Goal: Obtain resource: Download file/media

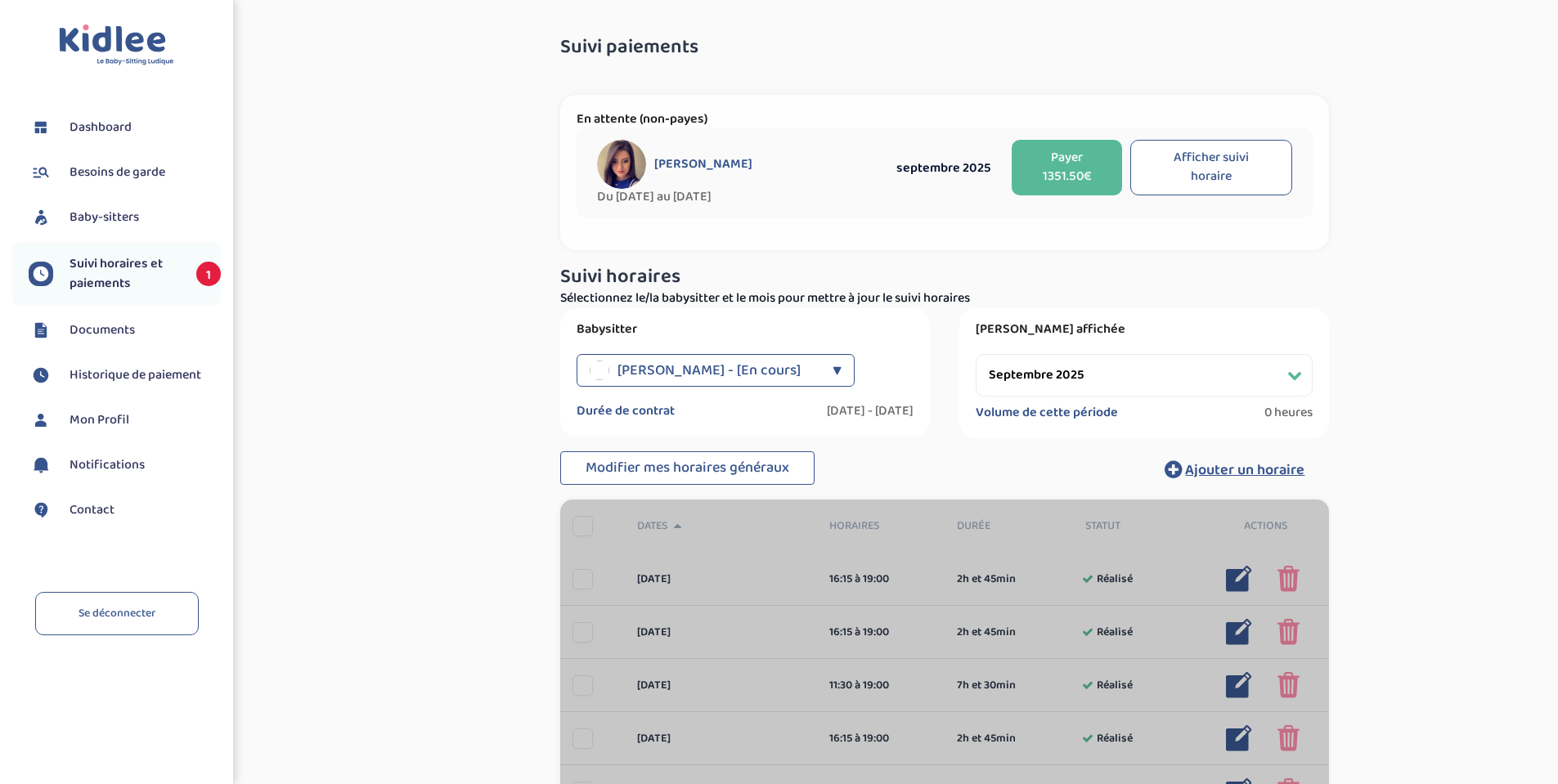
select select "septembre 2025"
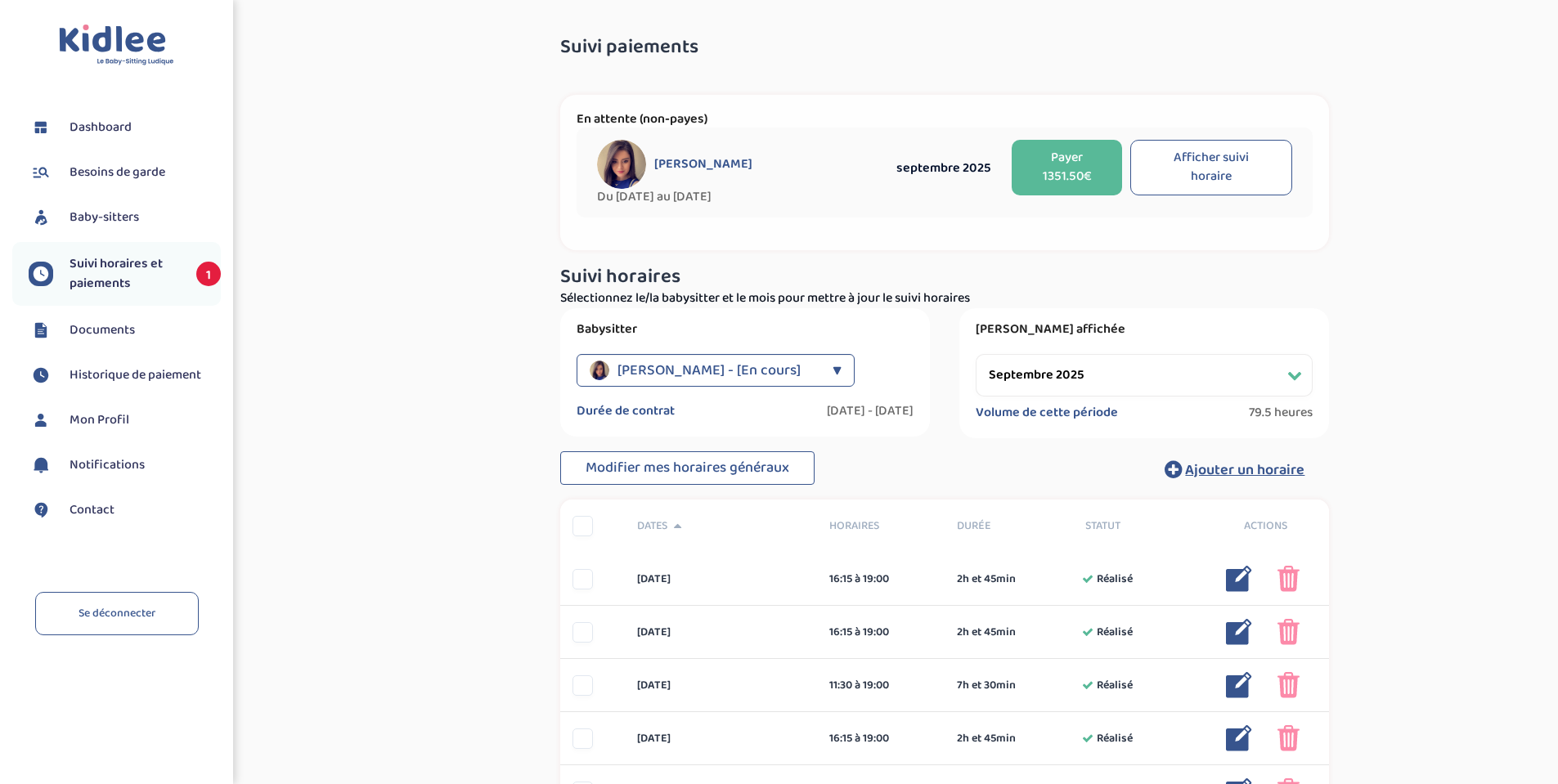
click at [92, 324] on span "Documents" at bounding box center [102, 330] width 65 height 20
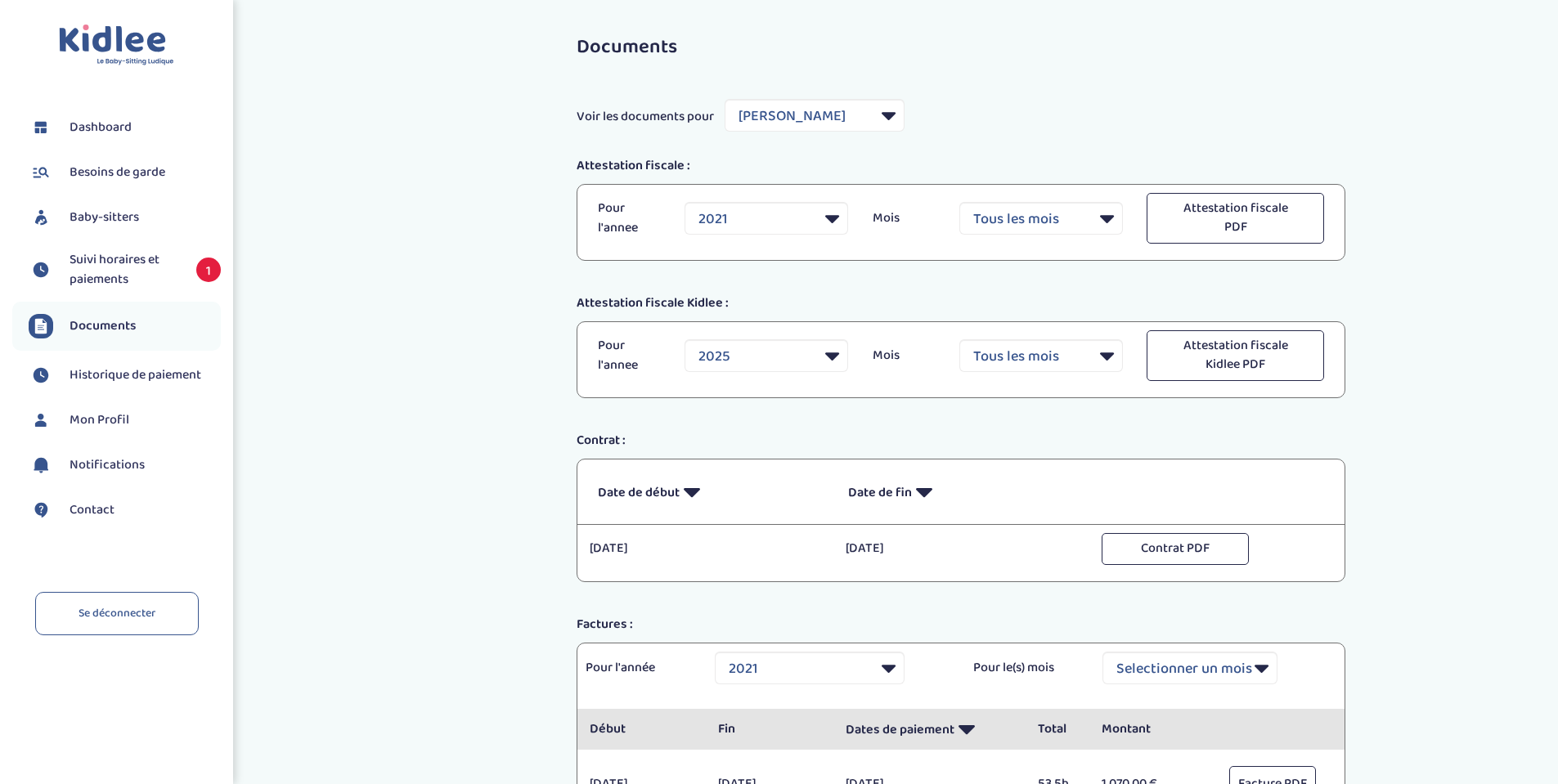
select select "8085"
select select "2021"
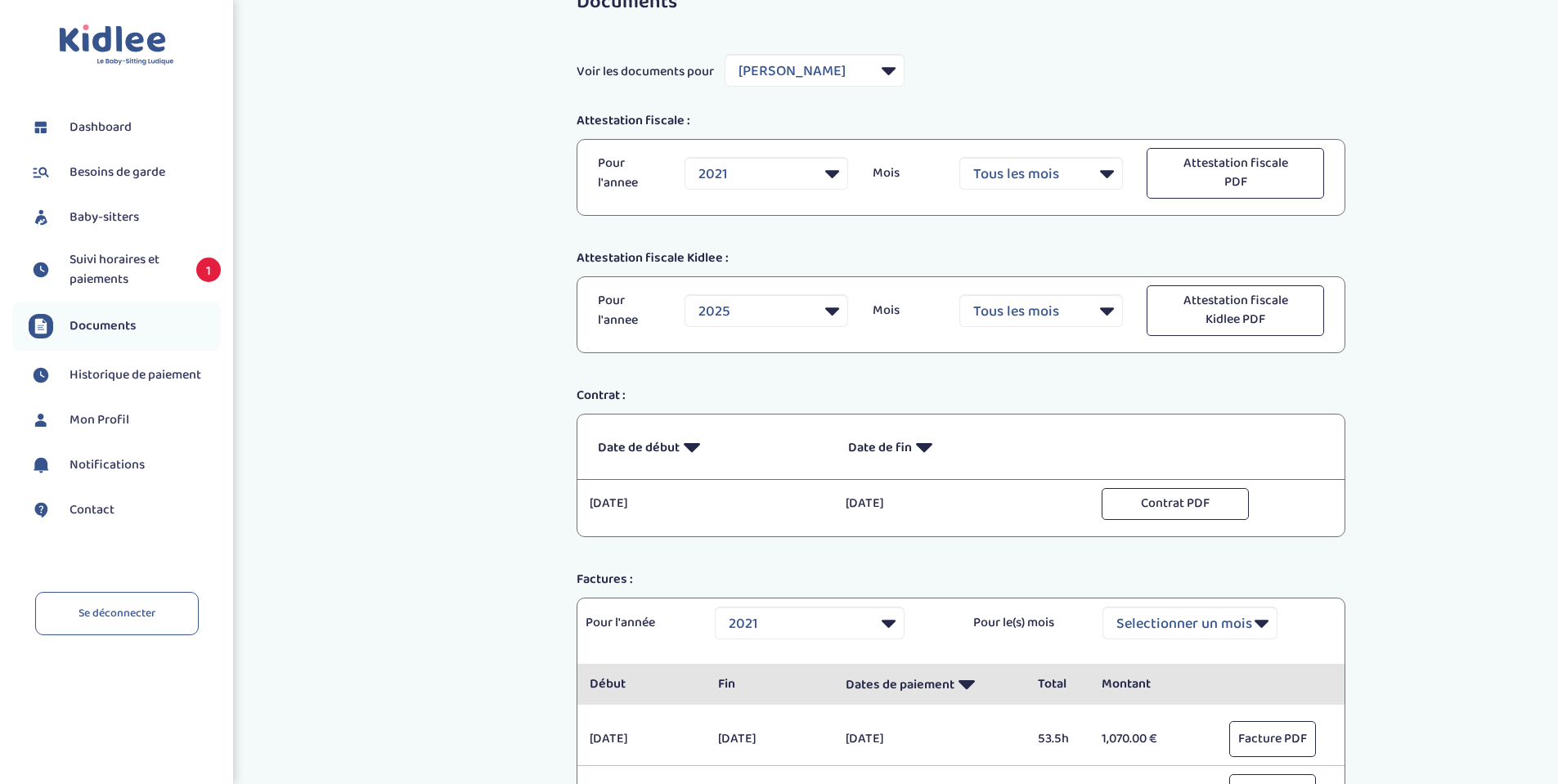
scroll to position [81, 0]
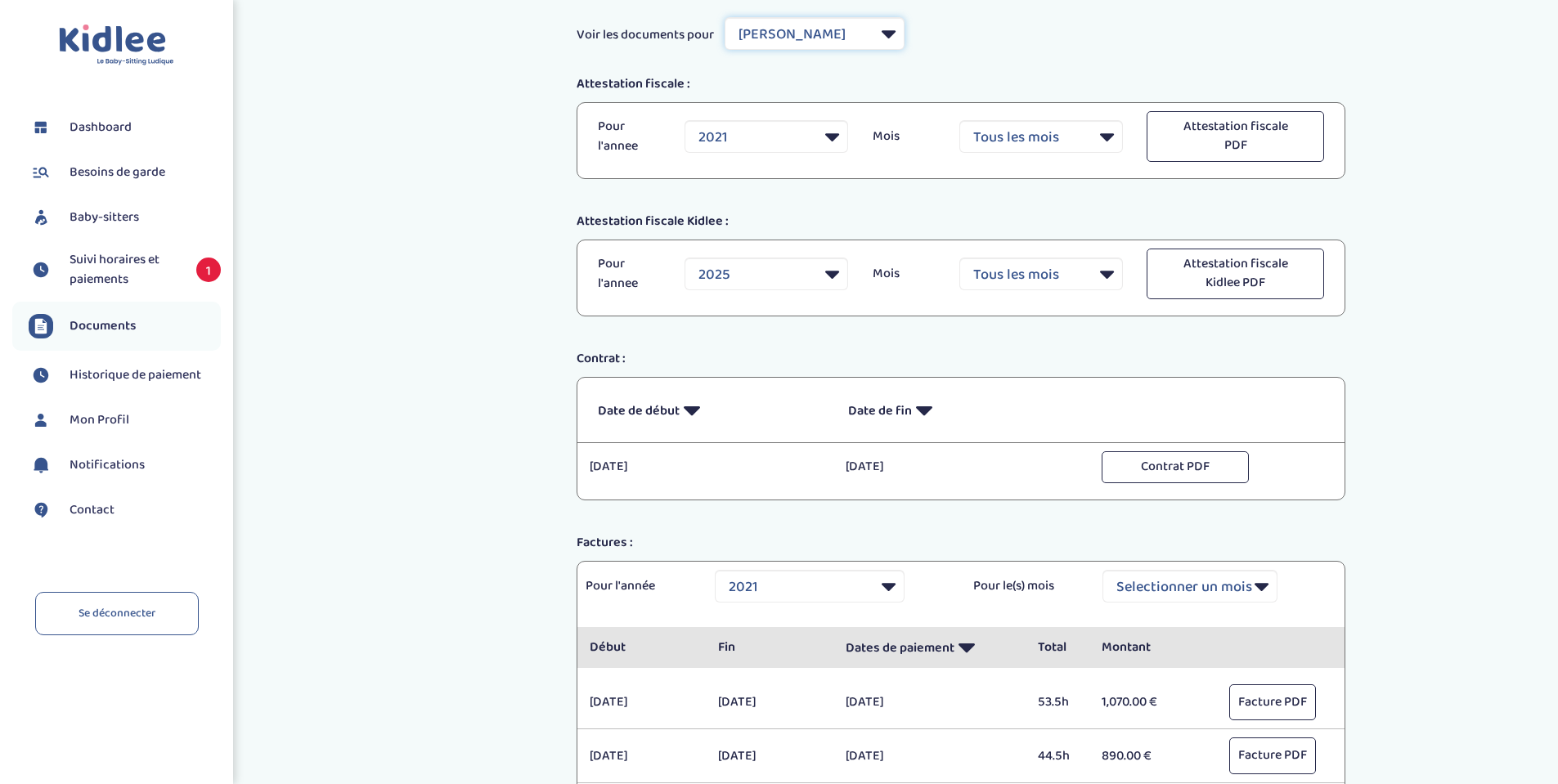
click at [881, 31] on select "Filtrer par Baby-sitter Lounici Celia Adjaho Moufidath Ferhat Sonia" at bounding box center [814, 33] width 180 height 33
select select "28348"
click at [725, 17] on select "Filtrer par Baby-sitter Lounici Celia Adjaho Moufidath Ferhat Sonia" at bounding box center [814, 33] width 180 height 33
select select "2023"
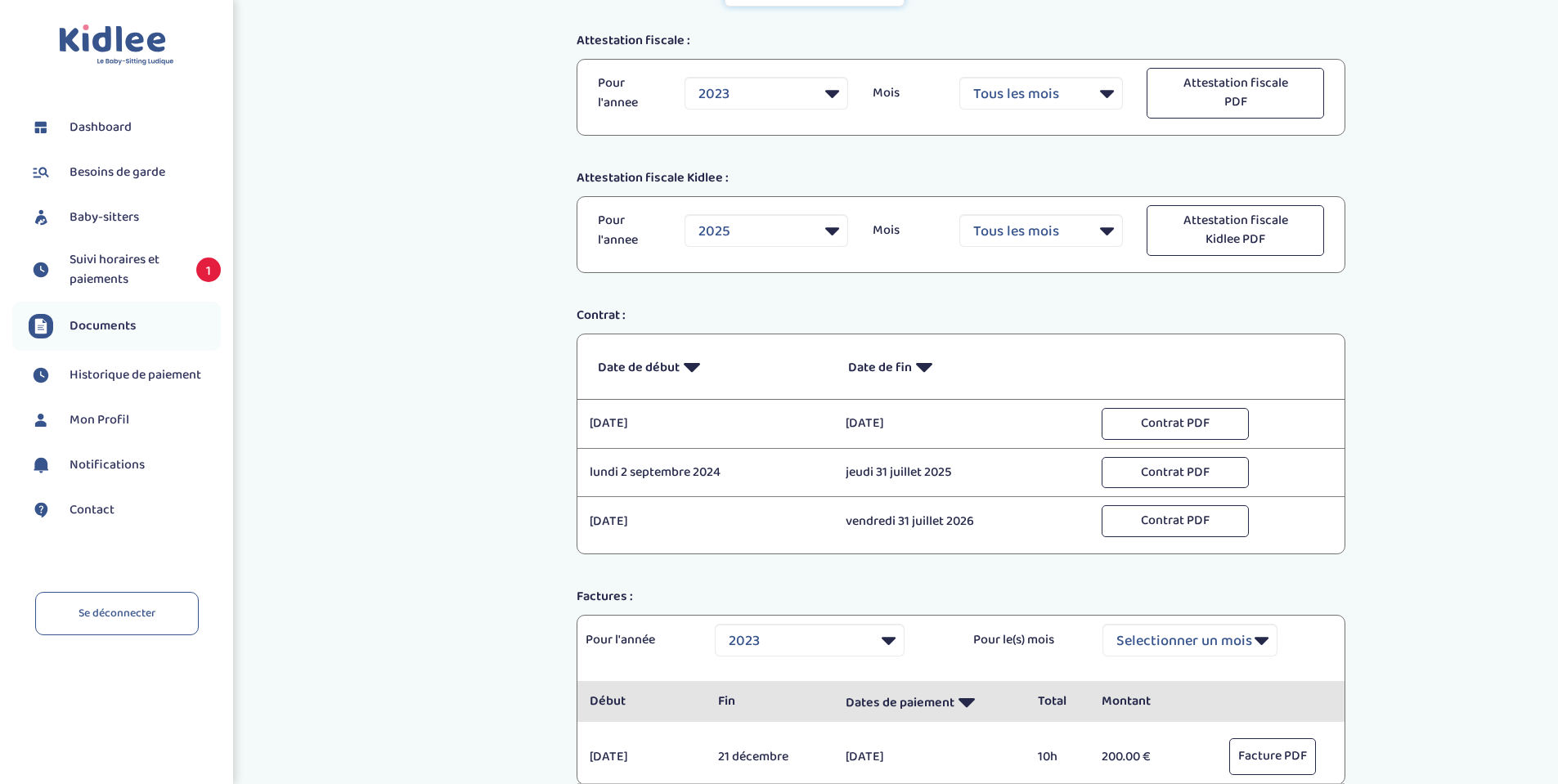
scroll to position [164, 0]
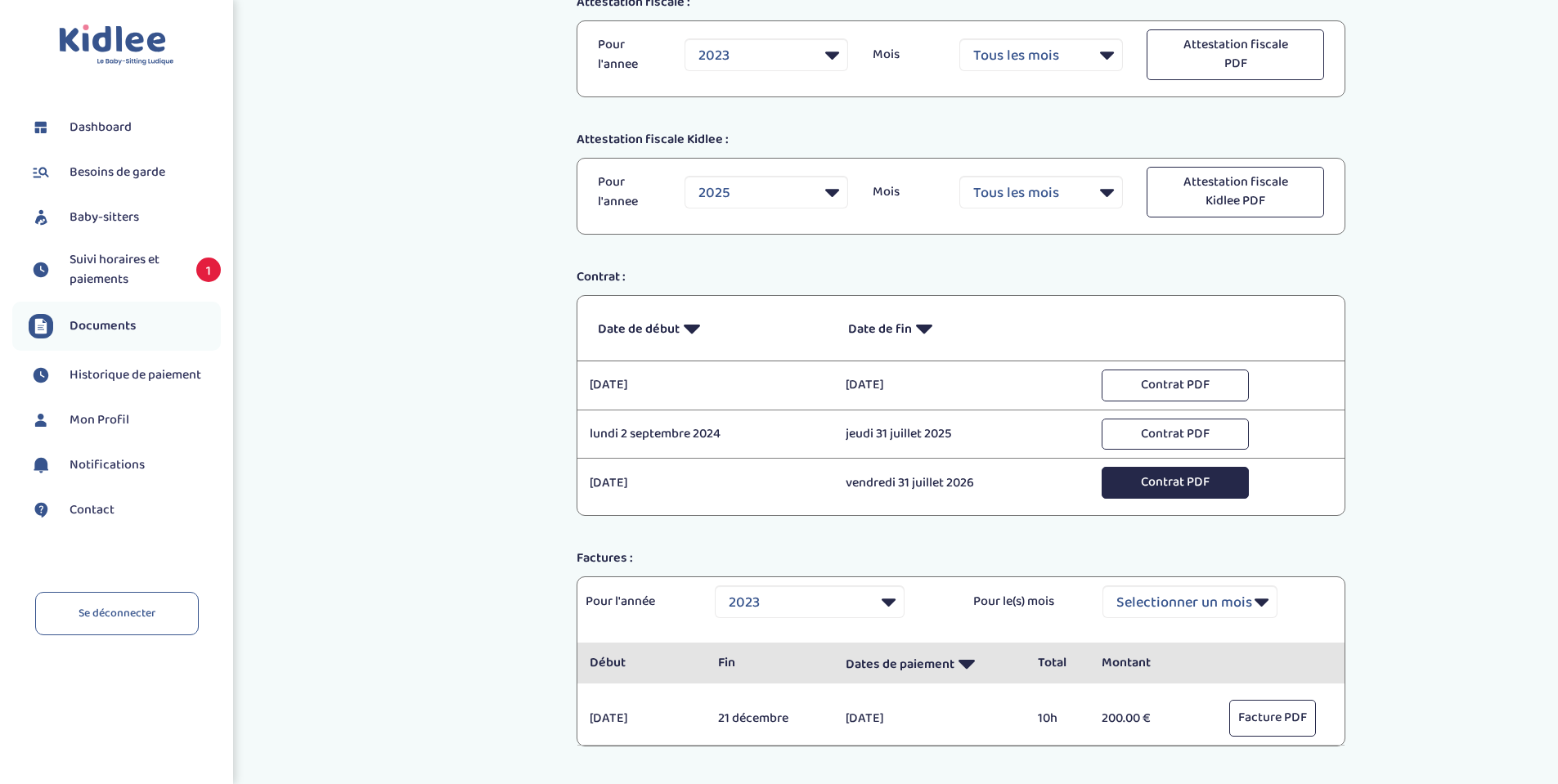
click at [1182, 493] on button "Contrat PDF" at bounding box center [1175, 483] width 147 height 32
click at [159, 268] on span "Suivi horaires et paiements" at bounding box center [124, 270] width 110 height 40
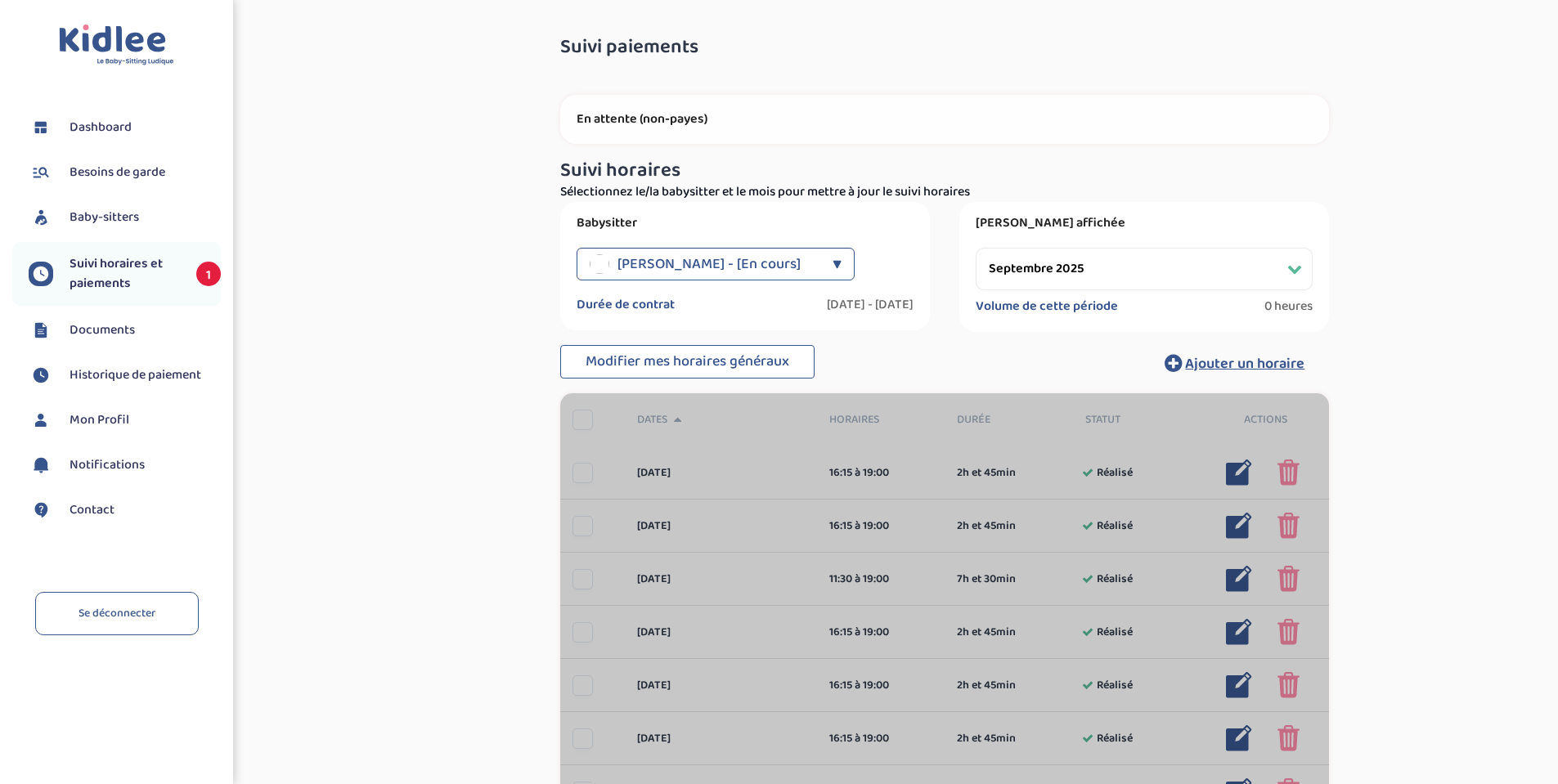
select select "septembre 2025"
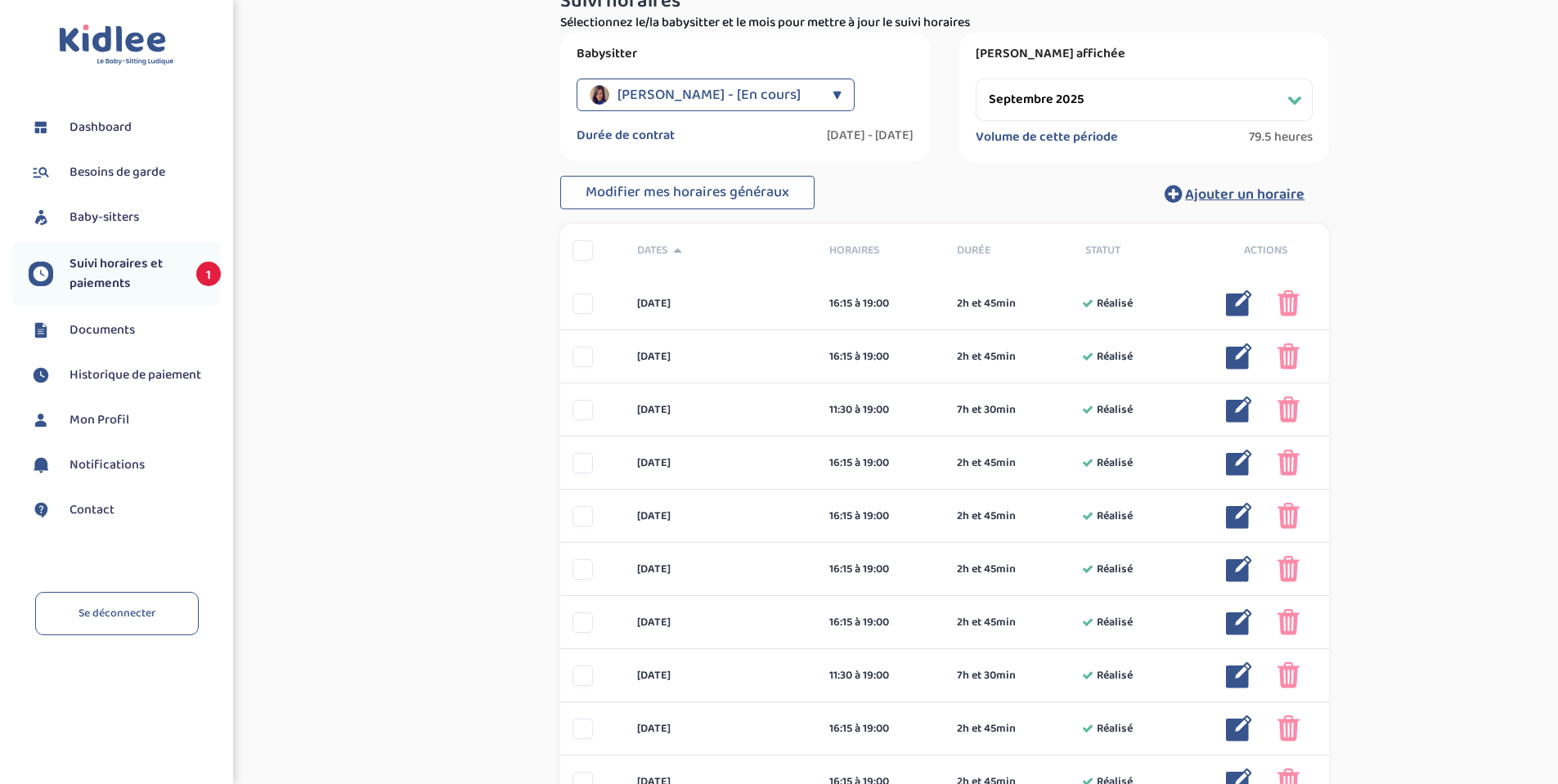
scroll to position [268, 0]
